Goal: Task Accomplishment & Management: Manage account settings

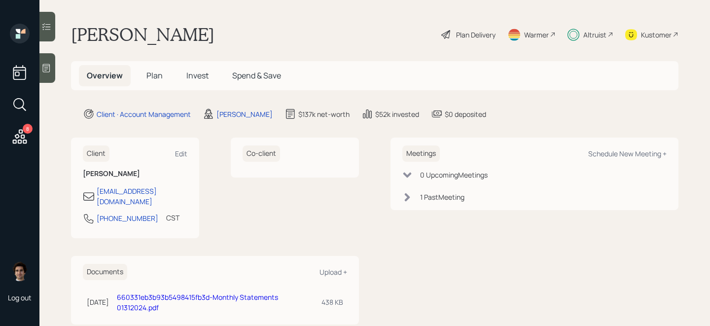
click at [148, 73] on span "Plan" at bounding box center [154, 75] width 16 height 11
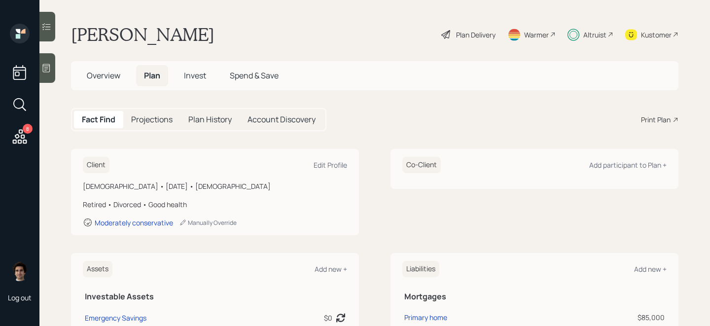
click at [447, 39] on icon at bounding box center [446, 35] width 12 height 12
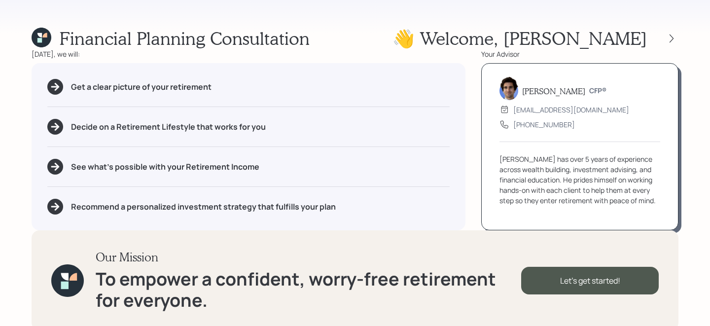
click at [682, 27] on div "Financial Planning Consultation 👋 Welcome , [PERSON_NAME] [DATE], we will: Get …" at bounding box center [355, 163] width 710 height 326
click at [679, 31] on div "Financial Planning Consultation 👋 Welcome , [PERSON_NAME] [DATE], we will: Get …" at bounding box center [355, 163] width 710 height 326
click at [673, 35] on icon at bounding box center [672, 39] width 10 height 10
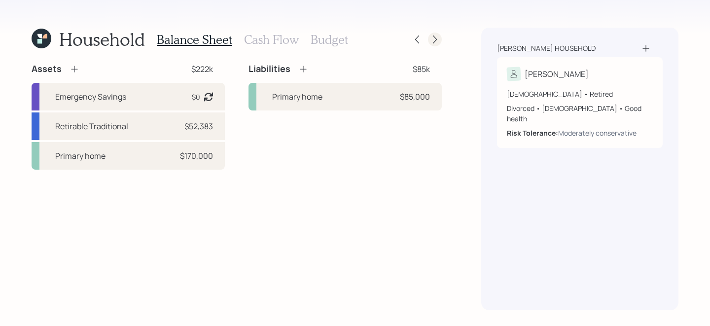
click at [434, 38] on icon at bounding box center [435, 40] width 10 height 10
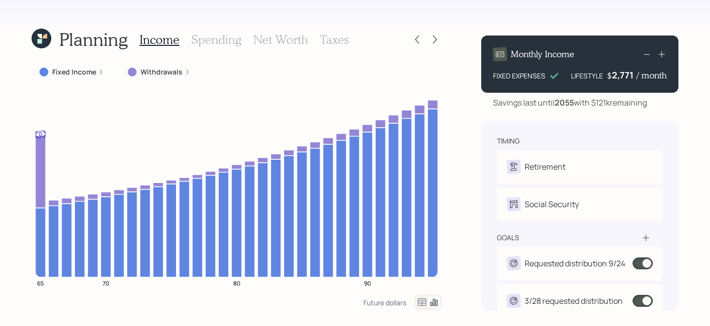
click at [45, 39] on icon at bounding box center [42, 39] width 20 height 20
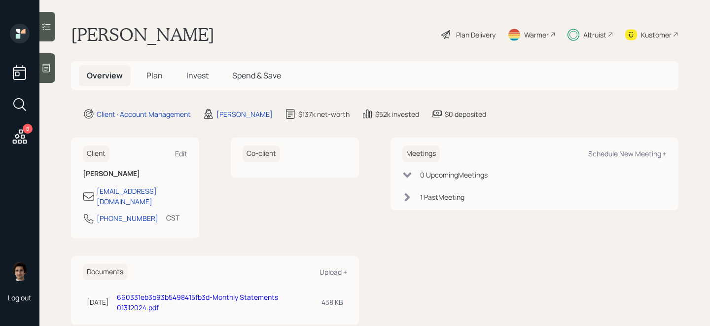
click at [206, 83] on h5 "Invest" at bounding box center [198, 75] width 38 height 21
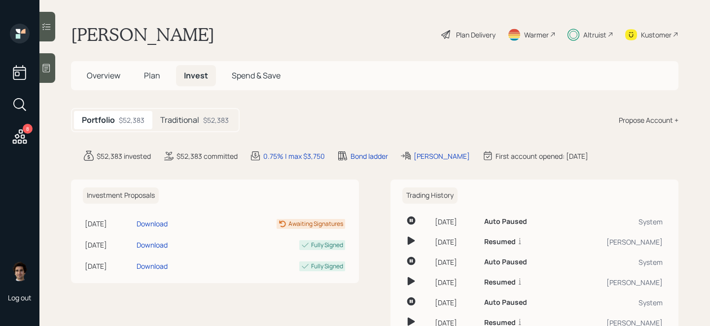
click at [212, 121] on div "$52,383" at bounding box center [216, 120] width 26 height 10
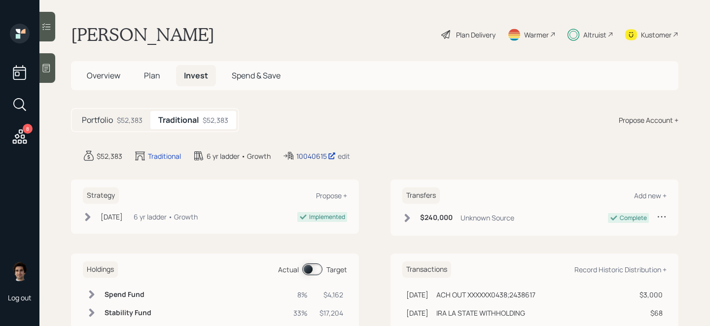
click at [324, 158] on div "10040615" at bounding box center [315, 156] width 39 height 10
click at [145, 71] on span "Plan" at bounding box center [152, 75] width 16 height 11
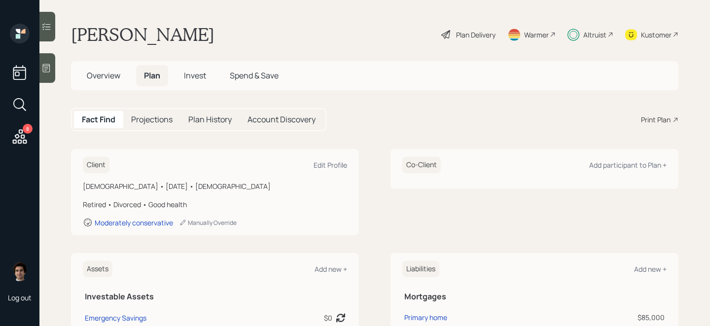
click at [464, 27] on div "Plan Delivery" at bounding box center [468, 35] width 56 height 22
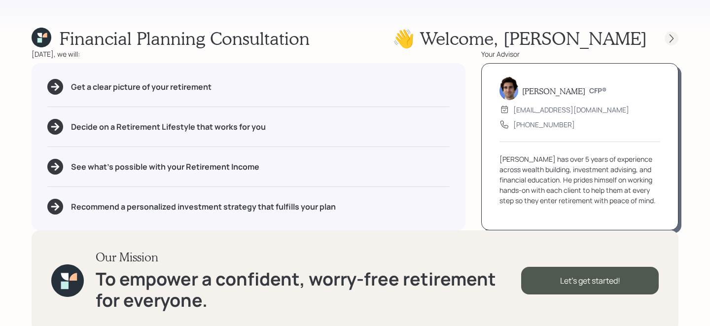
click at [671, 39] on icon at bounding box center [672, 39] width 10 height 10
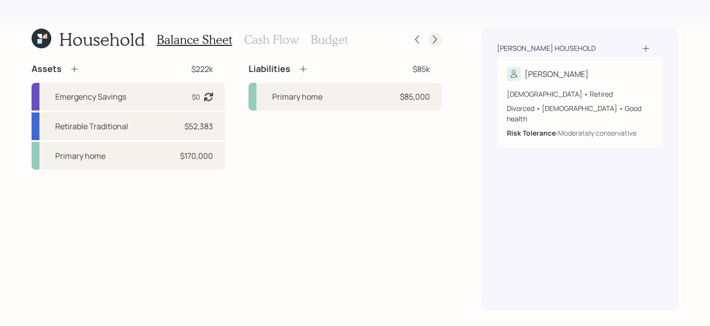
click at [439, 40] on icon at bounding box center [435, 40] width 10 height 10
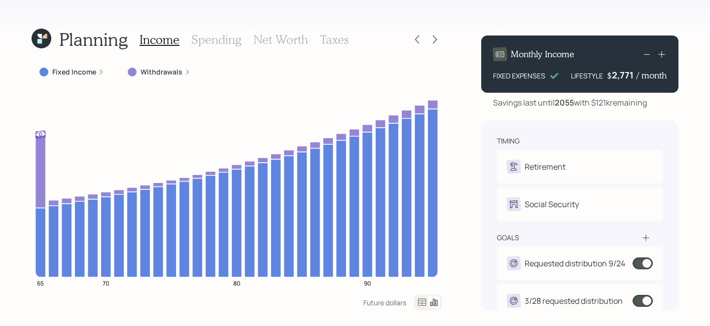
click at [663, 54] on icon at bounding box center [662, 54] width 10 height 10
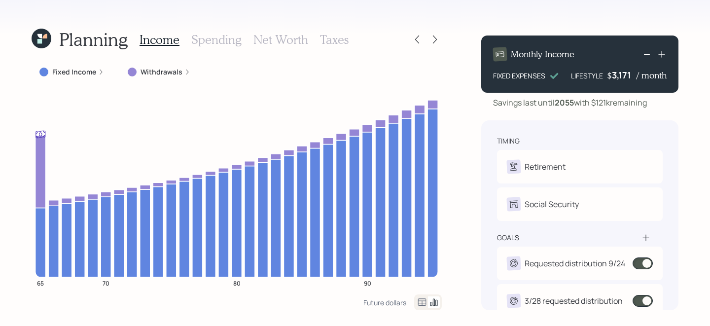
click at [663, 54] on icon at bounding box center [662, 54] width 10 height 10
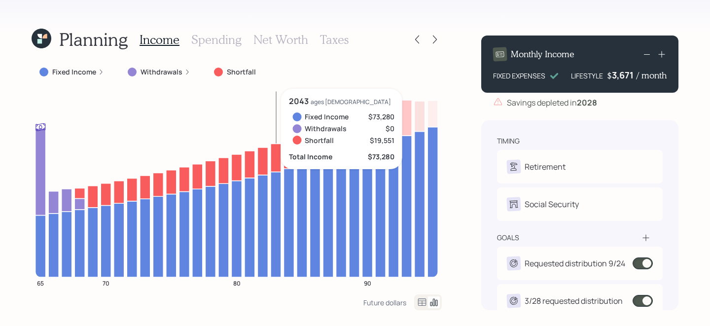
click at [647, 49] on icon at bounding box center [647, 54] width 12 height 12
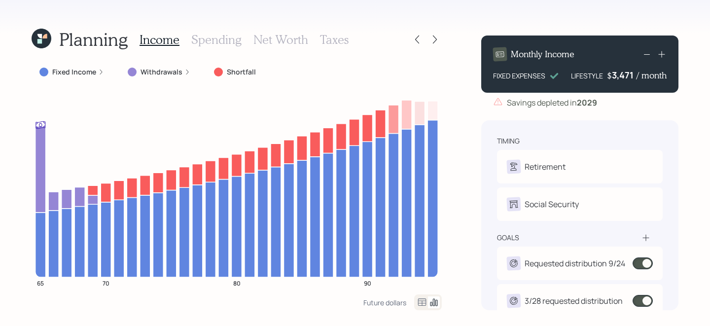
click at [644, 55] on icon at bounding box center [647, 54] width 12 height 12
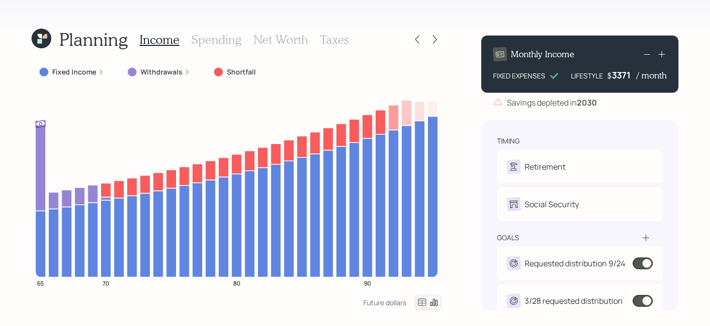
click at [628, 73] on div "3371" at bounding box center [624, 75] width 25 height 12
drag, startPoint x: 632, startPoint y: 73, endPoint x: 620, endPoint y: 73, distance: 11.3
click at [620, 73] on div "3371" at bounding box center [624, 75] width 25 height 12
click at [659, 100] on div "Savings depleted in [DATE]" at bounding box center [579, 103] width 197 height 12
drag, startPoint x: 636, startPoint y: 72, endPoint x: 626, endPoint y: 73, distance: 9.4
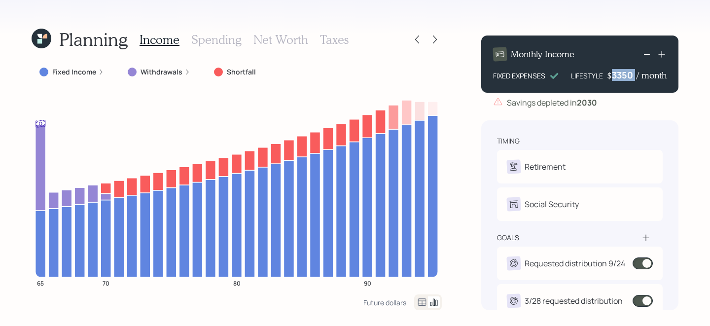
click at [626, 73] on div "$ 3350 / month" at bounding box center [637, 75] width 60 height 12
drag, startPoint x: 625, startPoint y: 75, endPoint x: 632, endPoint y: 75, distance: 6.9
click at [632, 75] on div "3350" at bounding box center [624, 75] width 25 height 12
click at [620, 104] on div "Savings depleted in [DATE]" at bounding box center [579, 103] width 197 height 12
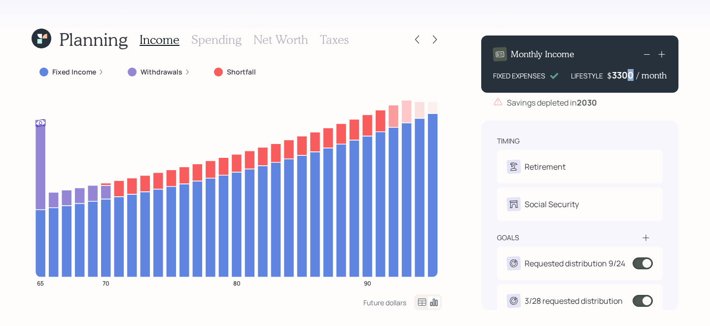
drag, startPoint x: 625, startPoint y: 75, endPoint x: 634, endPoint y: 75, distance: 8.9
click at [634, 75] on div "3300" at bounding box center [624, 75] width 25 height 12
click at [673, 115] on div "Monthly Income FIXED EXPENSES LIFESTYLE $ 3,325 / month Savings depleted in [DA…" at bounding box center [579, 169] width 197 height 283
drag, startPoint x: 625, startPoint y: 72, endPoint x: 631, endPoint y: 72, distance: 5.9
click at [631, 72] on div "3325" at bounding box center [624, 75] width 25 height 12
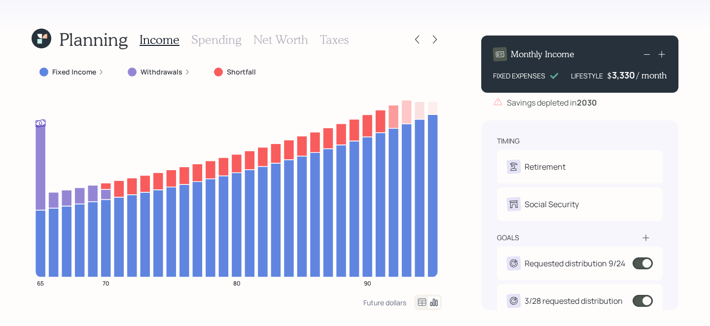
click at [647, 105] on div "Savings depleted in [DATE]" at bounding box center [579, 103] width 197 height 12
click at [36, 37] on icon at bounding box center [42, 39] width 20 height 20
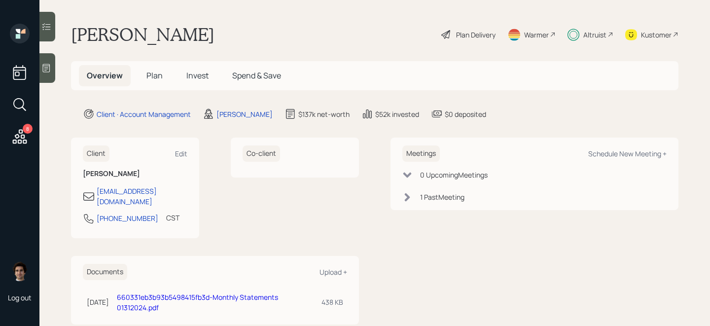
scroll to position [13, 0]
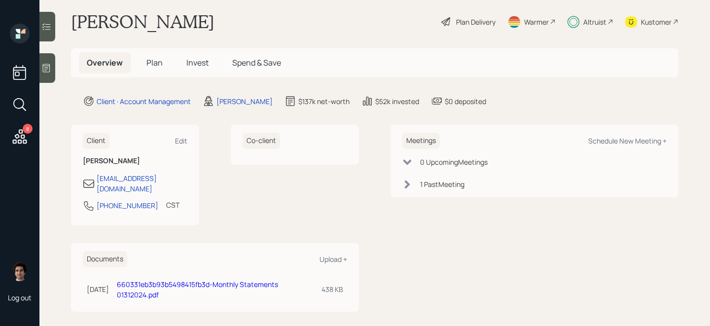
click at [196, 63] on span "Invest" at bounding box center [197, 62] width 22 height 11
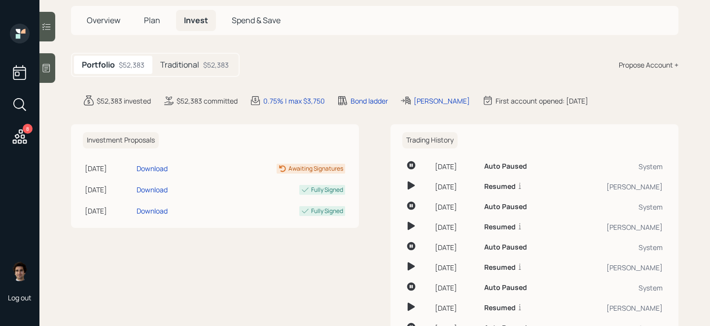
scroll to position [57, 0]
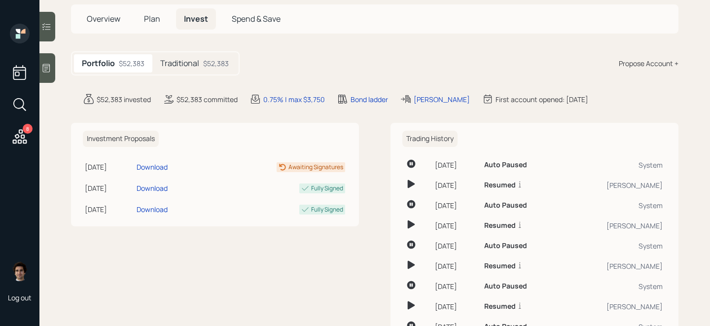
click at [183, 44] on main "[PERSON_NAME] Plan Delivery Warmer Altruist Kustomer Overview Plan Invest Spend…" at bounding box center [374, 163] width 671 height 326
click at [183, 62] on h5 "Traditional" at bounding box center [179, 63] width 39 height 9
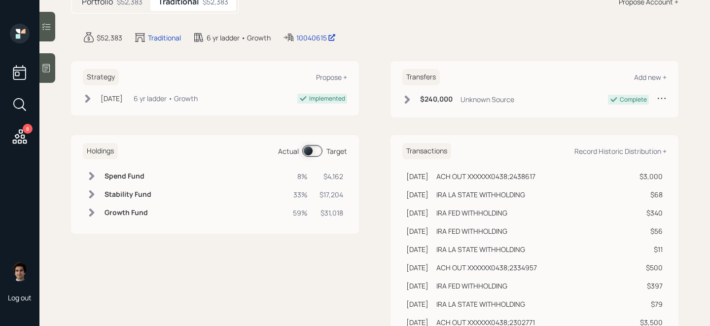
scroll to position [121, 0]
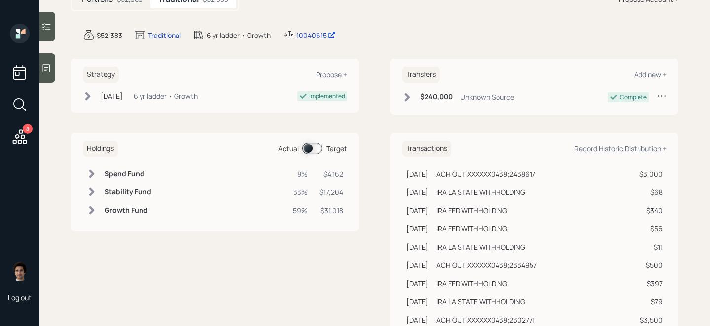
click at [306, 149] on span at bounding box center [312, 149] width 20 height 12
click at [635, 149] on div "Record Historic Distribution +" at bounding box center [621, 148] width 92 height 9
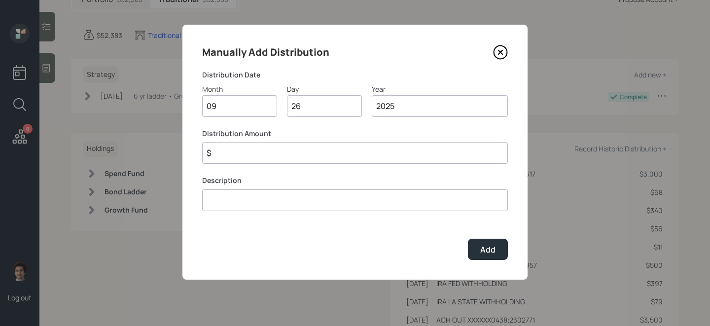
click at [501, 57] on icon at bounding box center [500, 52] width 15 height 15
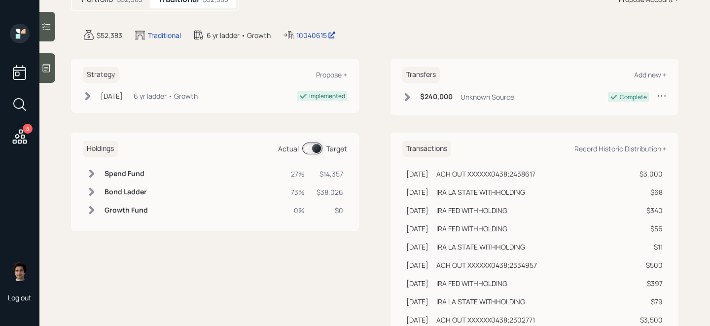
click at [152, 178] on td at bounding box center [219, 174] width 135 height 18
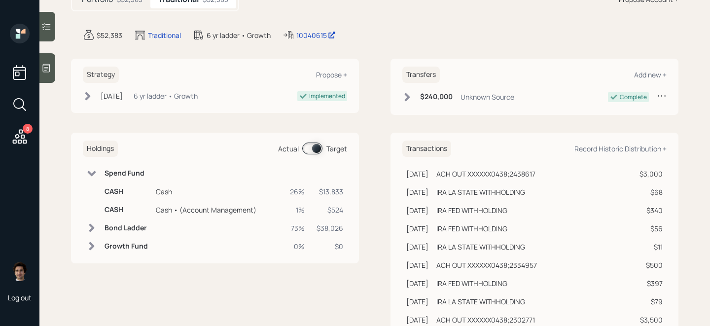
scroll to position [155, 0]
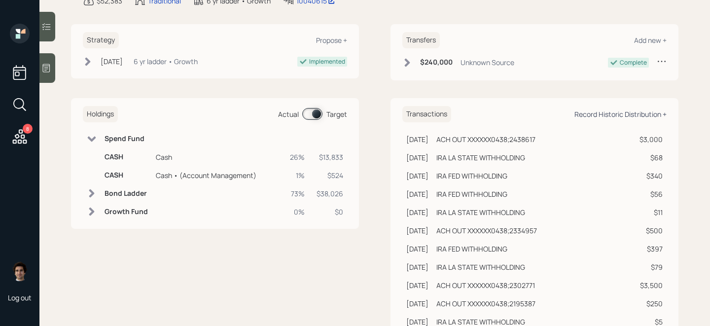
click at [634, 112] on div "Record Historic Distribution +" at bounding box center [621, 113] width 92 height 9
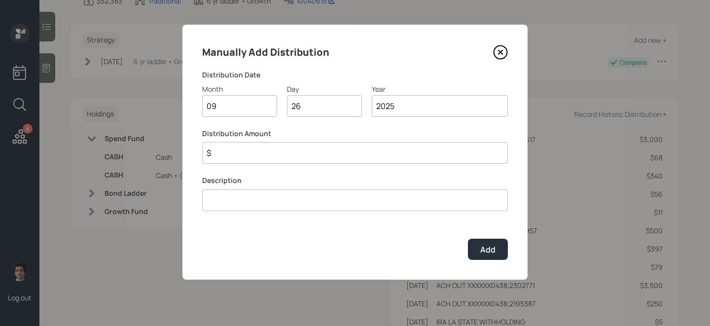
click at [273, 135] on label "Distribution Amount" at bounding box center [355, 134] width 306 height 10
click at [273, 141] on div "Distribution Amount $" at bounding box center [355, 147] width 306 height 36
click at [276, 160] on input "$" at bounding box center [355, 153] width 306 height 22
click at [236, 208] on input at bounding box center [355, 200] width 306 height 22
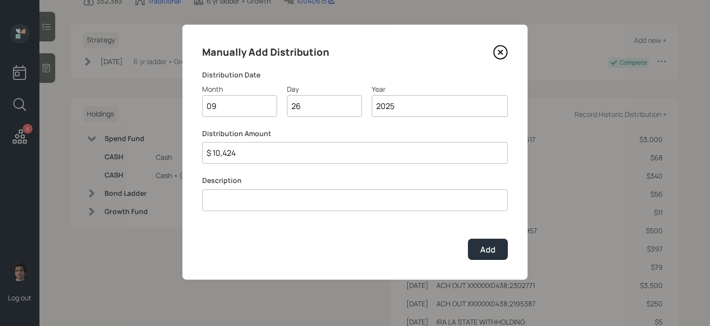
click at [261, 155] on input "$ 10,424" at bounding box center [355, 153] width 306 height 22
type input "$ 10,423"
click at [247, 208] on input at bounding box center [355, 200] width 306 height 22
type input "i"
type input "o"
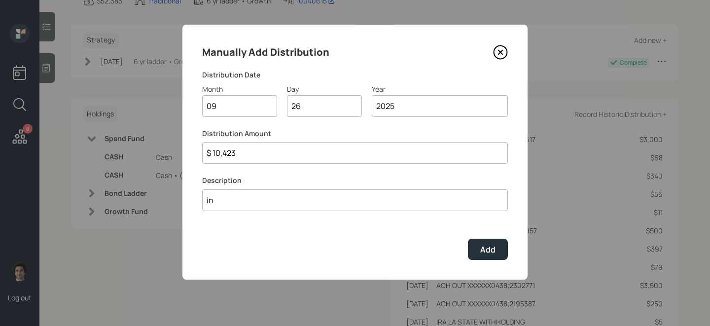
type input "i"
type input "increasing monthly withdrawals mid year"
click at [496, 245] on button "Add" at bounding box center [488, 249] width 40 height 21
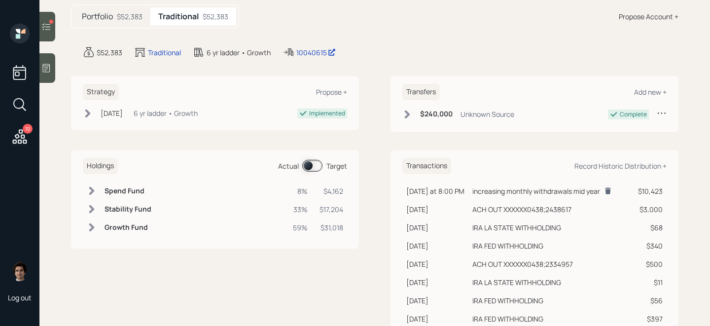
scroll to position [108, 0]
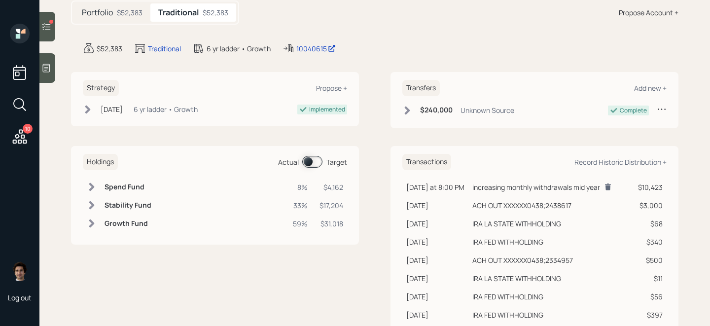
click at [315, 163] on span at bounding box center [312, 162] width 20 height 12
click at [190, 184] on td at bounding box center [219, 187] width 135 height 18
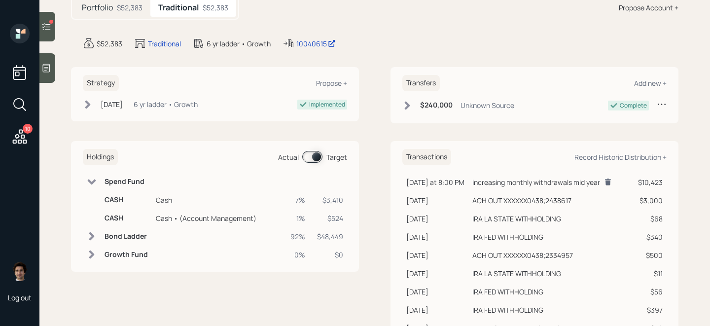
scroll to position [0, 0]
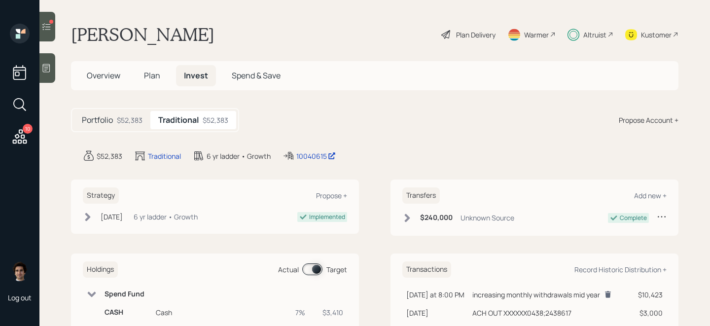
click at [45, 20] on div at bounding box center [47, 27] width 16 height 30
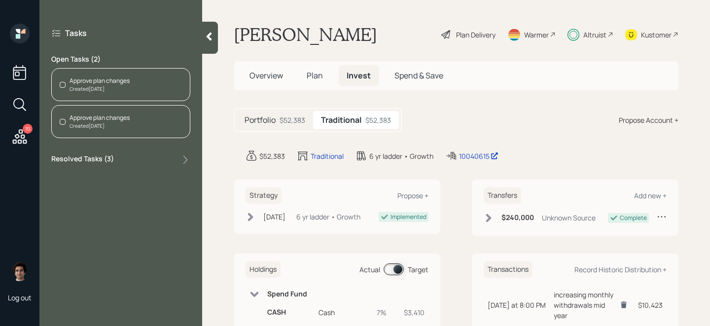
click at [112, 89] on div "Created Today" at bounding box center [100, 88] width 60 height 7
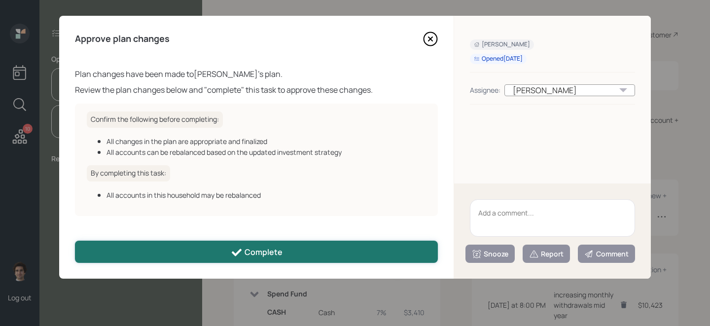
click at [138, 254] on button "Complete" at bounding box center [256, 252] width 363 height 22
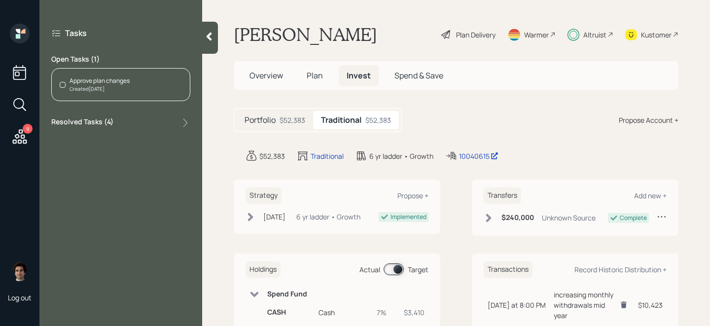
click at [93, 83] on div "Approve plan changes" at bounding box center [100, 80] width 60 height 9
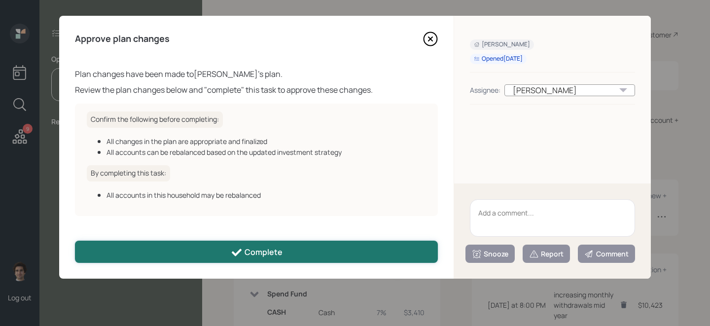
click at [129, 248] on button "Complete" at bounding box center [256, 252] width 363 height 22
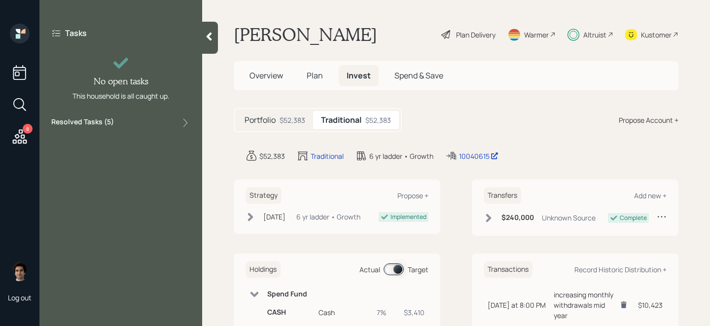
click at [208, 34] on icon at bounding box center [209, 37] width 10 height 10
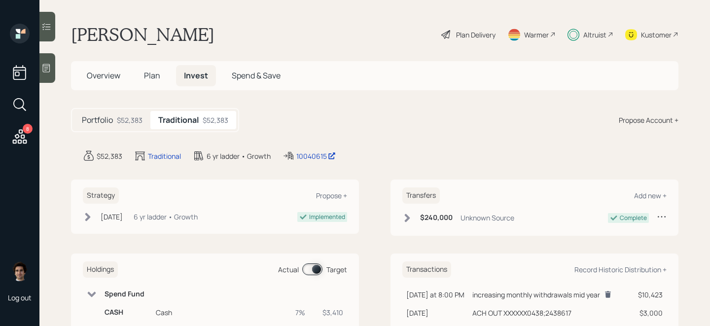
click at [480, 32] on div "Plan Delivery" at bounding box center [475, 35] width 39 height 10
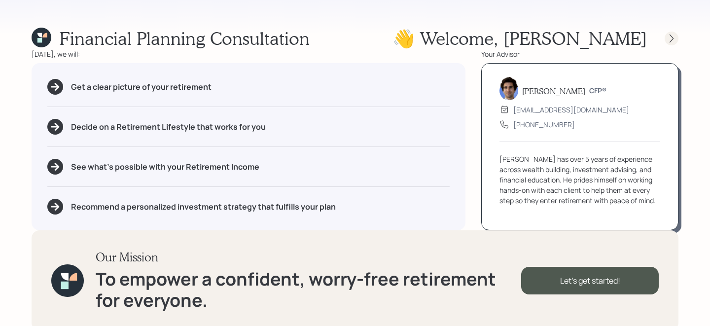
click at [674, 38] on icon at bounding box center [672, 39] width 10 height 10
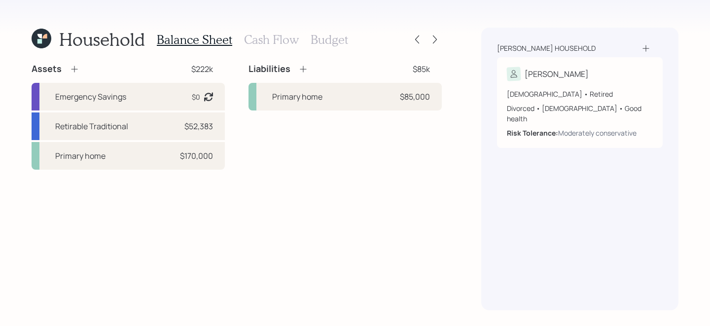
click at [429, 35] on div at bounding box center [426, 40] width 32 height 14
click at [435, 37] on icon at bounding box center [435, 40] width 10 height 10
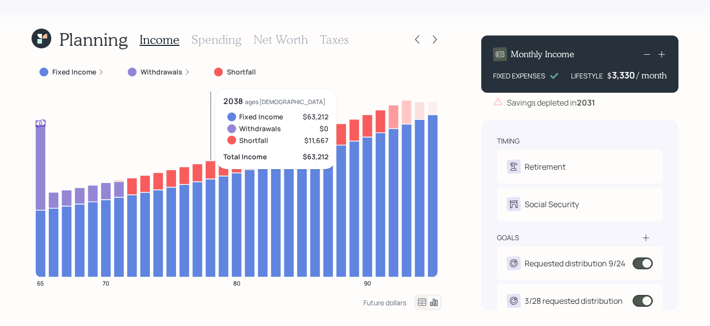
click at [43, 36] on icon at bounding box center [42, 39] width 20 height 20
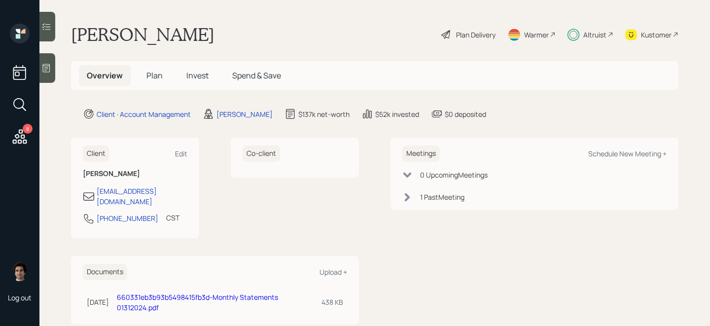
click at [645, 31] on div "Kustomer" at bounding box center [656, 35] width 31 height 10
click at [197, 77] on span "Invest" at bounding box center [197, 75] width 22 height 11
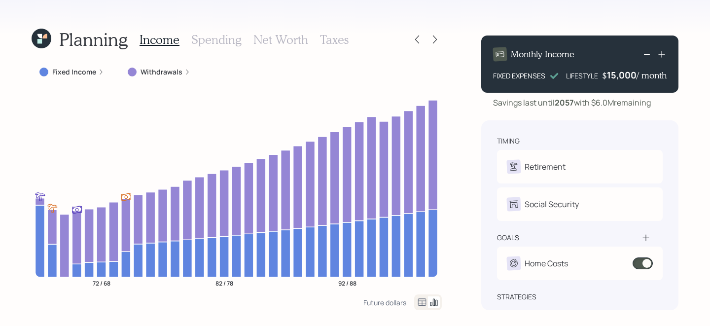
click at [40, 42] on icon at bounding box center [39, 41] width 4 height 4
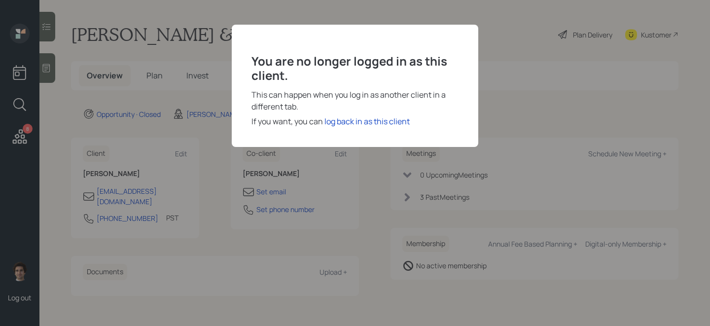
click at [404, 112] on div "You are no longer logged in as this client. This can happen when you log in as …" at bounding box center [355, 86] width 247 height 122
click at [404, 116] on div "log back in as this client" at bounding box center [367, 121] width 85 height 12
